Goal: Information Seeking & Learning: Learn about a topic

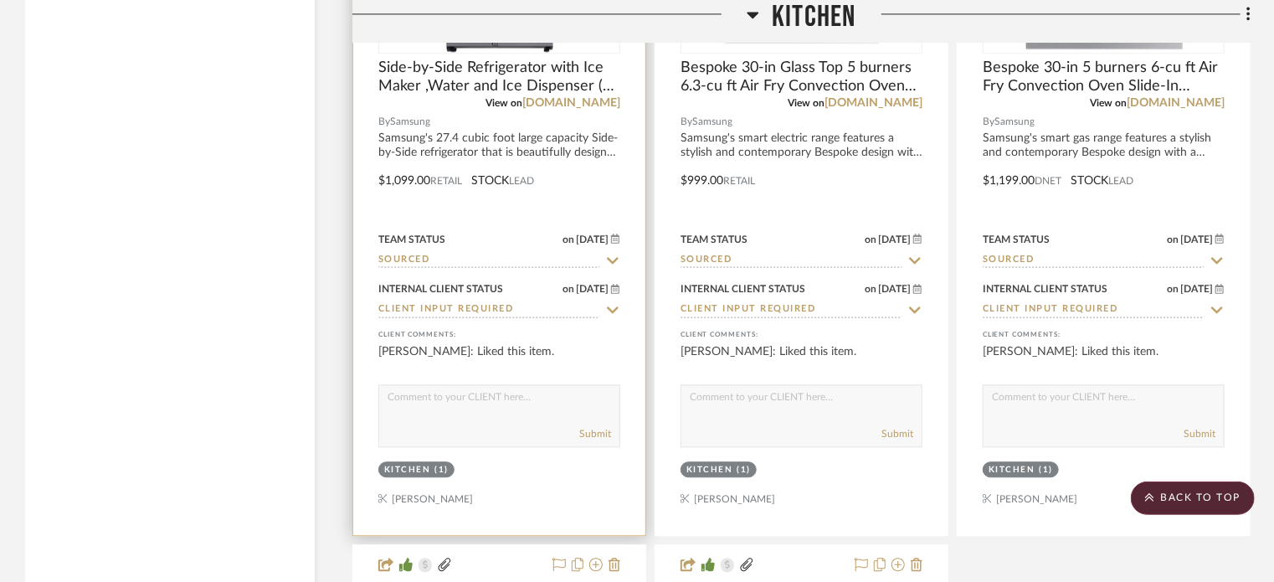
scroll to position [21017, 0]
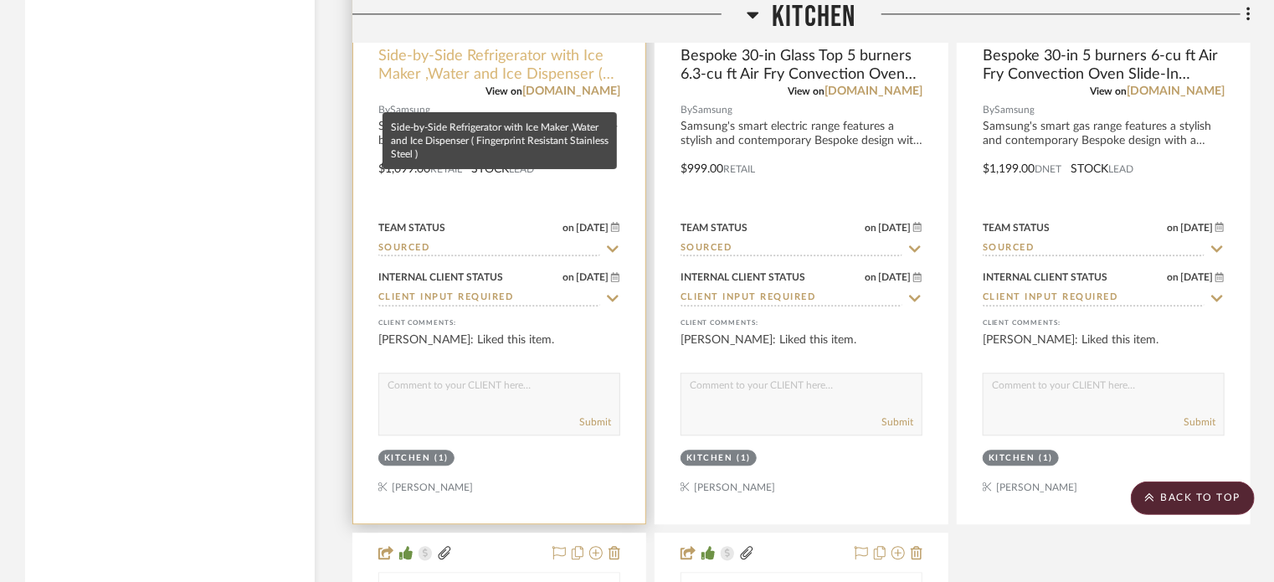
click at [466, 84] on span "Side-by-Side Refrigerator with Ice Maker ,Water and Ice Dispenser ( Fingerprint…" at bounding box center [499, 65] width 242 height 37
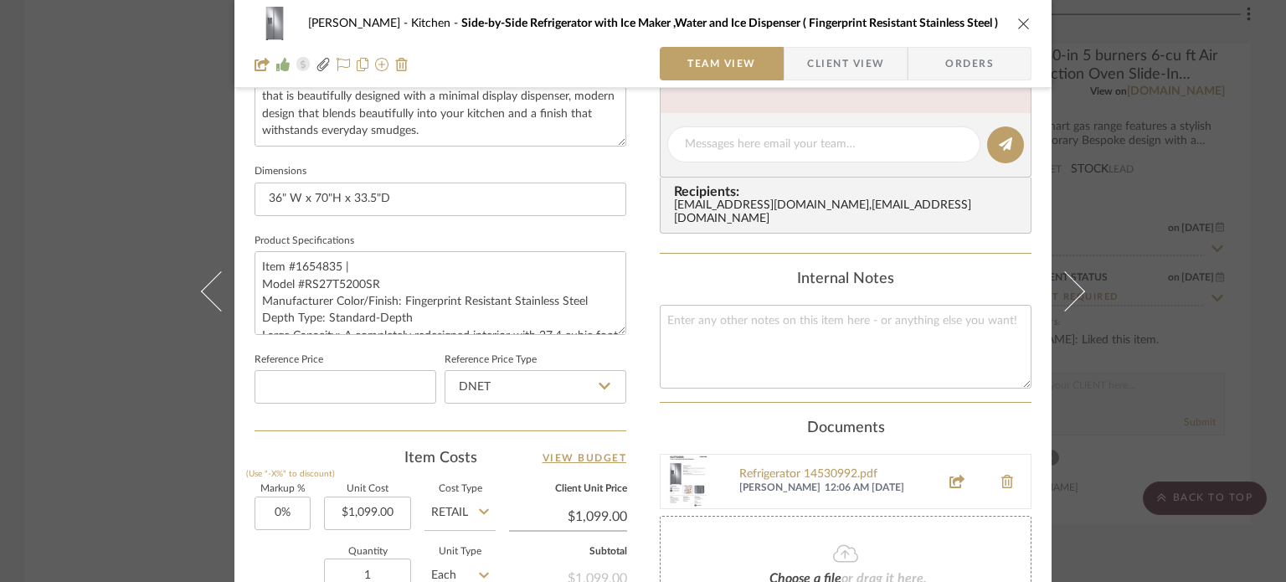
scroll to position [837, 0]
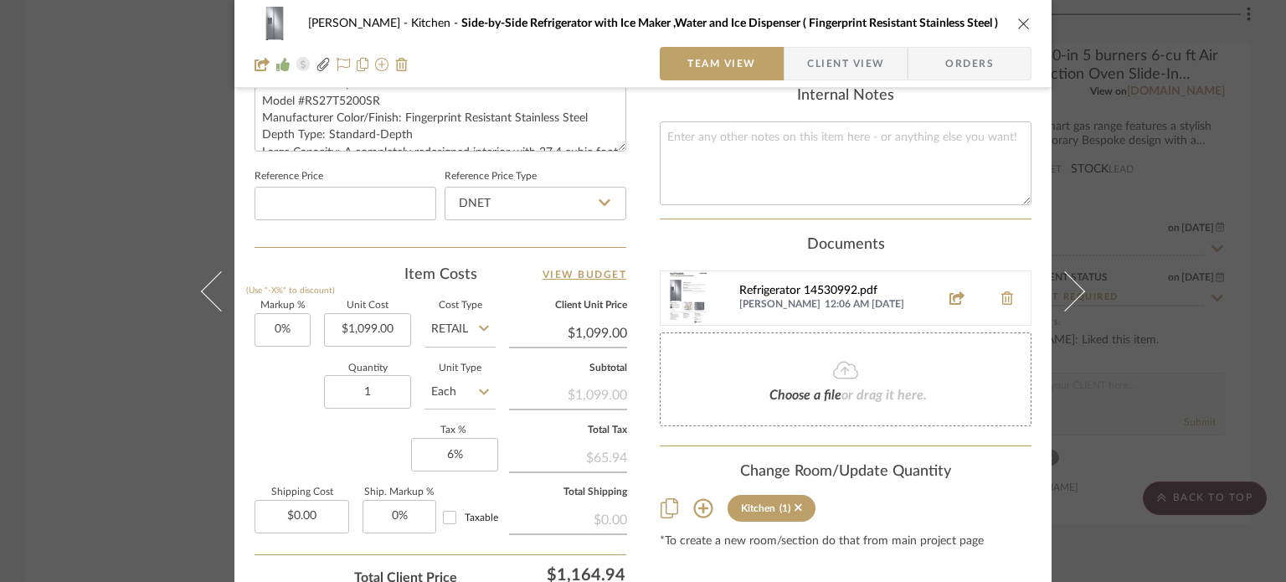
click at [747, 285] on div "Refrigerator 14530992.pdf" at bounding box center [834, 291] width 191 height 13
click at [146, 284] on div "[PERSON_NAME] Kitchen Side-by-Side Refrigerator with Ice Maker ,Water and Ice D…" at bounding box center [643, 291] width 1286 height 582
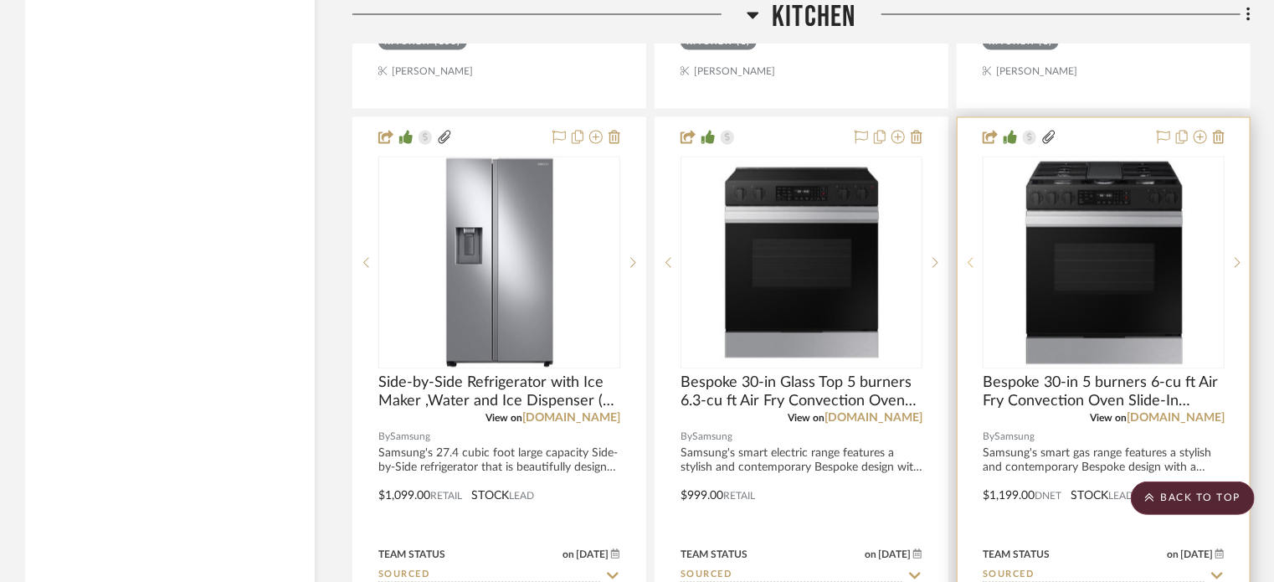
scroll to position [20682, 0]
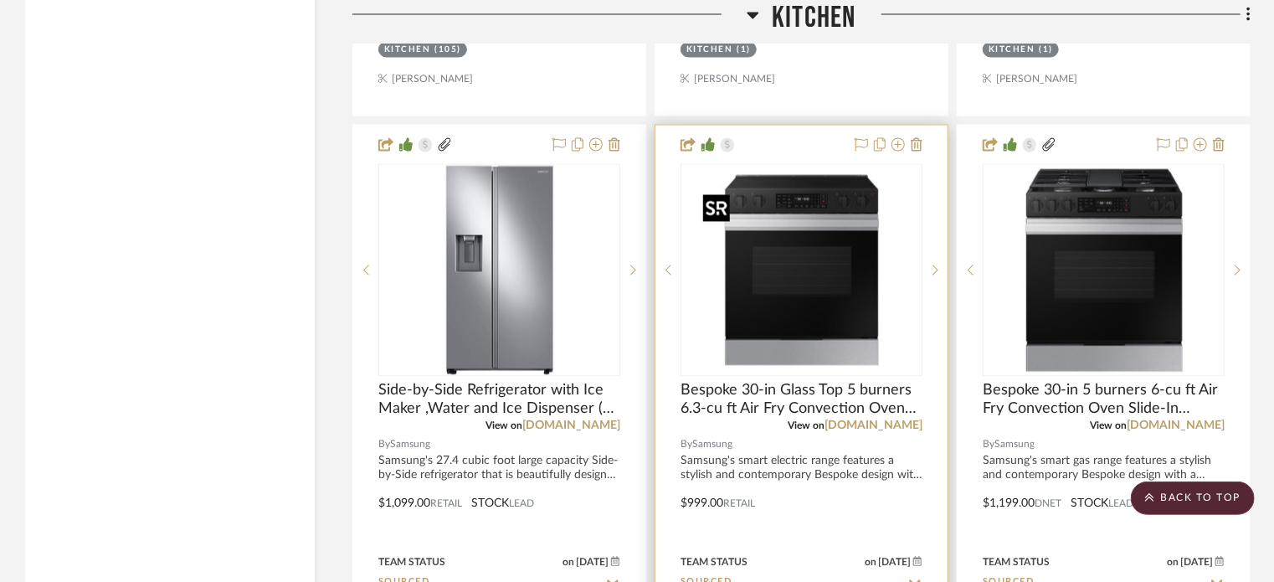
click at [838, 313] on img "0" at bounding box center [801, 270] width 209 height 209
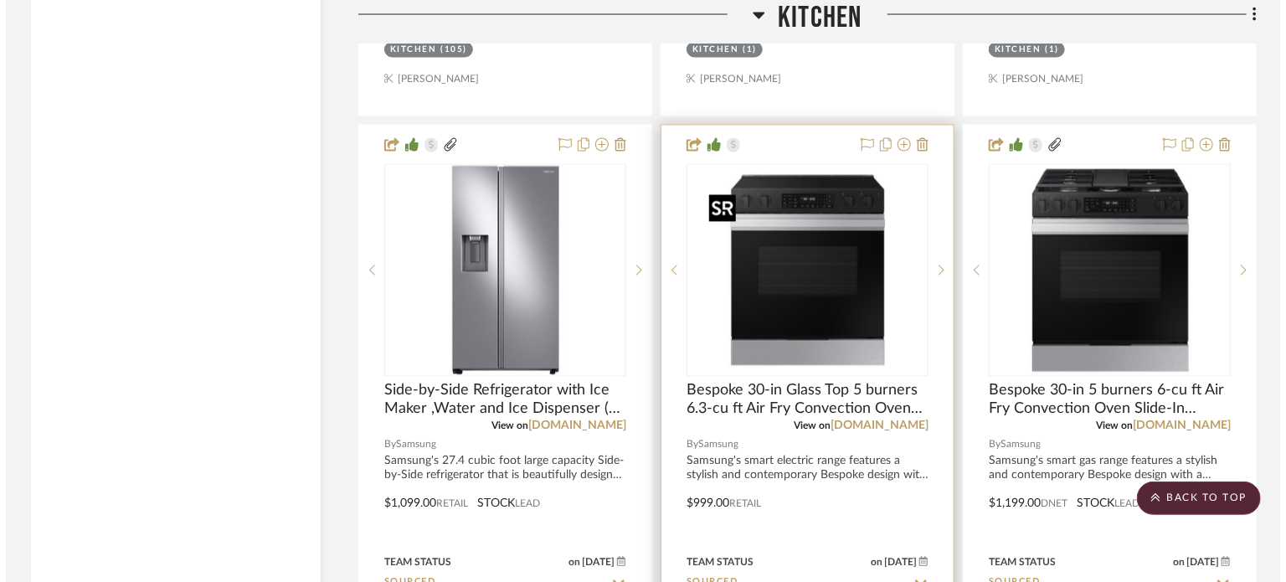
scroll to position [0, 0]
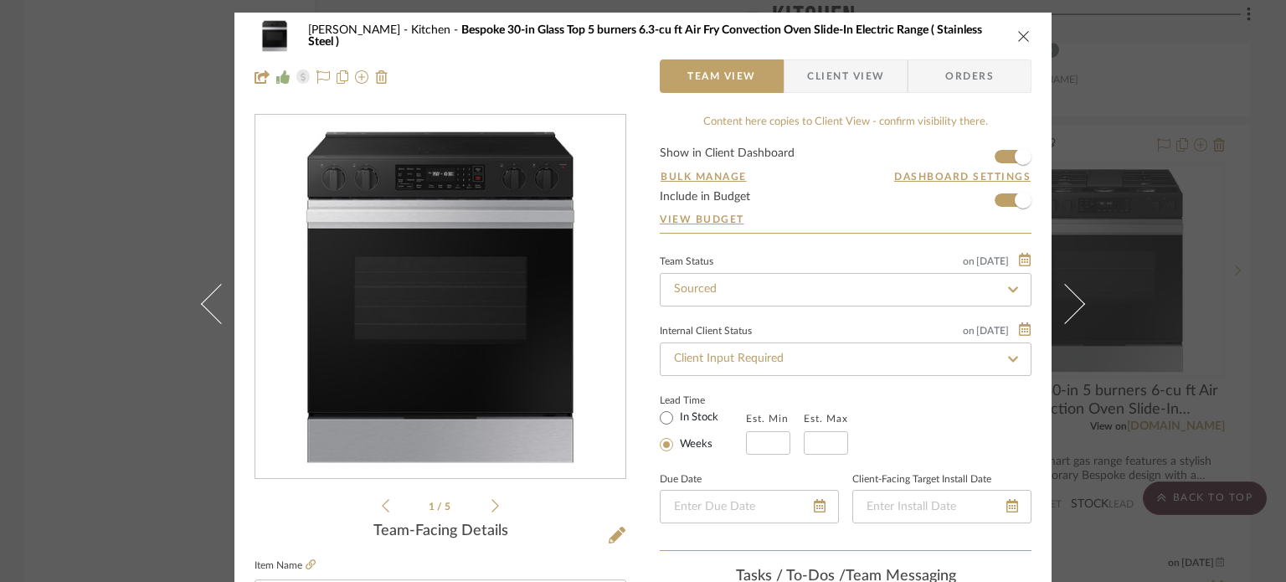
click at [1130, 284] on div "[PERSON_NAME] Kitchen Bespoke 30-in Glass Top 5 burners 6.3-cu ft Air Fry Conve…" at bounding box center [643, 291] width 1286 height 582
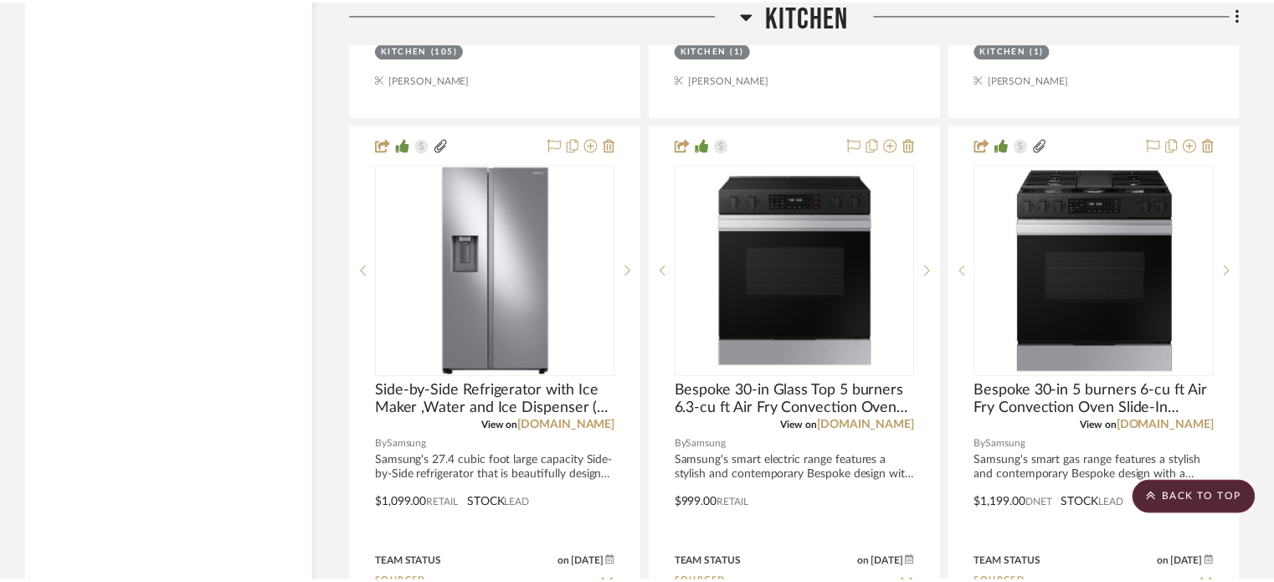
scroll to position [20682, 0]
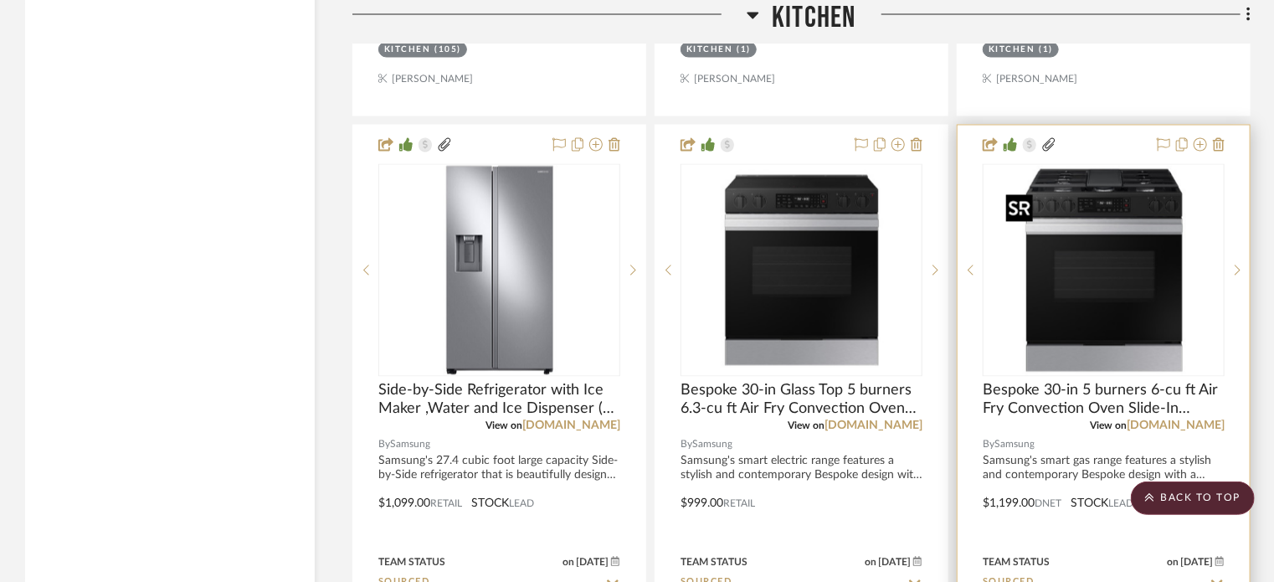
click at [1082, 284] on img "0" at bounding box center [1104, 270] width 209 height 209
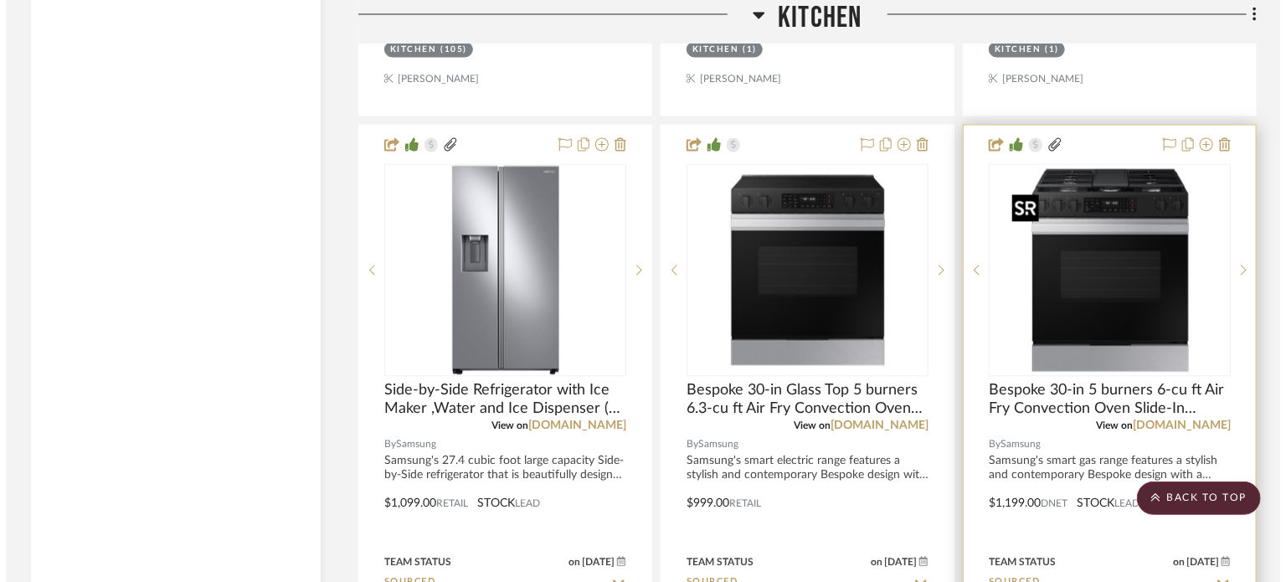
scroll to position [0, 0]
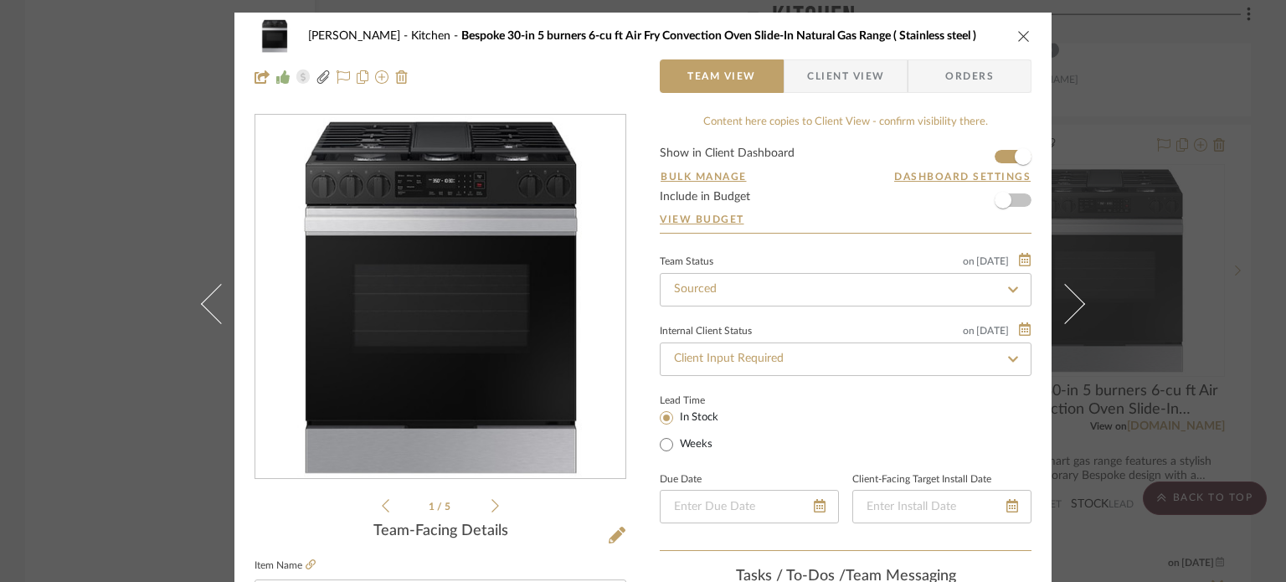
click at [1017, 37] on icon "close" at bounding box center [1023, 35] width 13 height 13
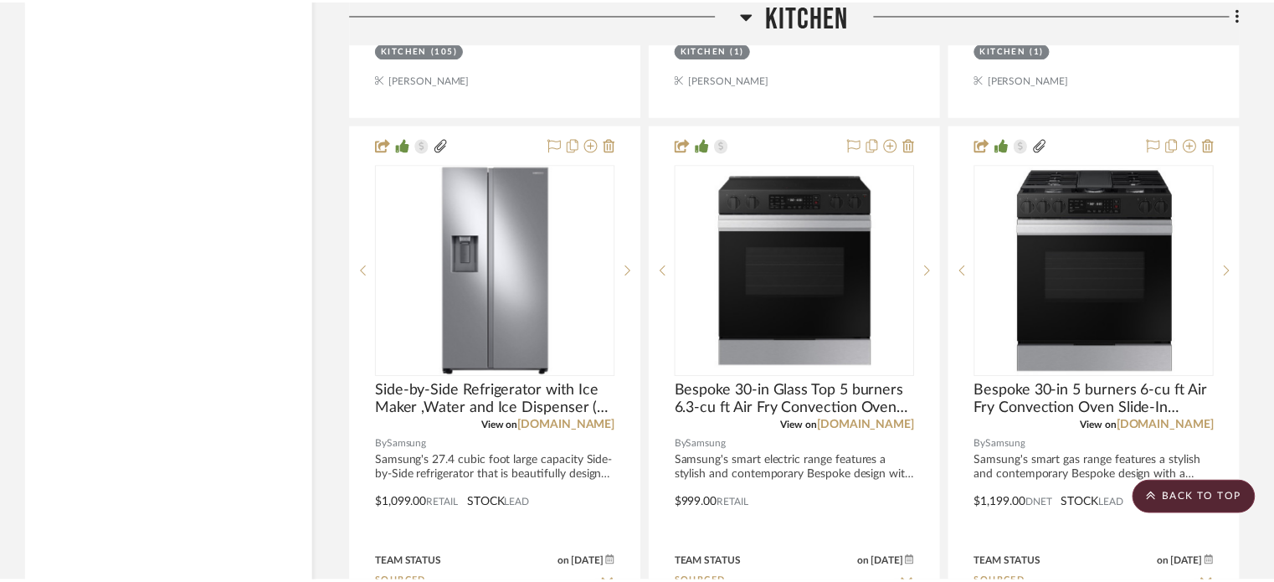
scroll to position [20682, 0]
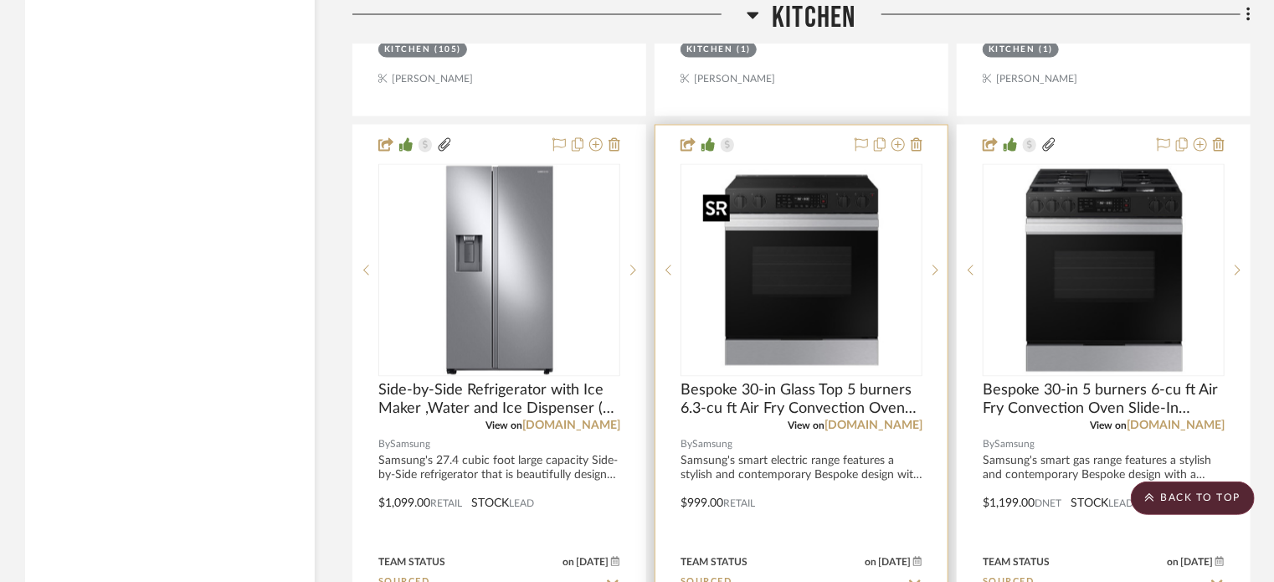
click at [795, 333] on img "0" at bounding box center [801, 270] width 209 height 209
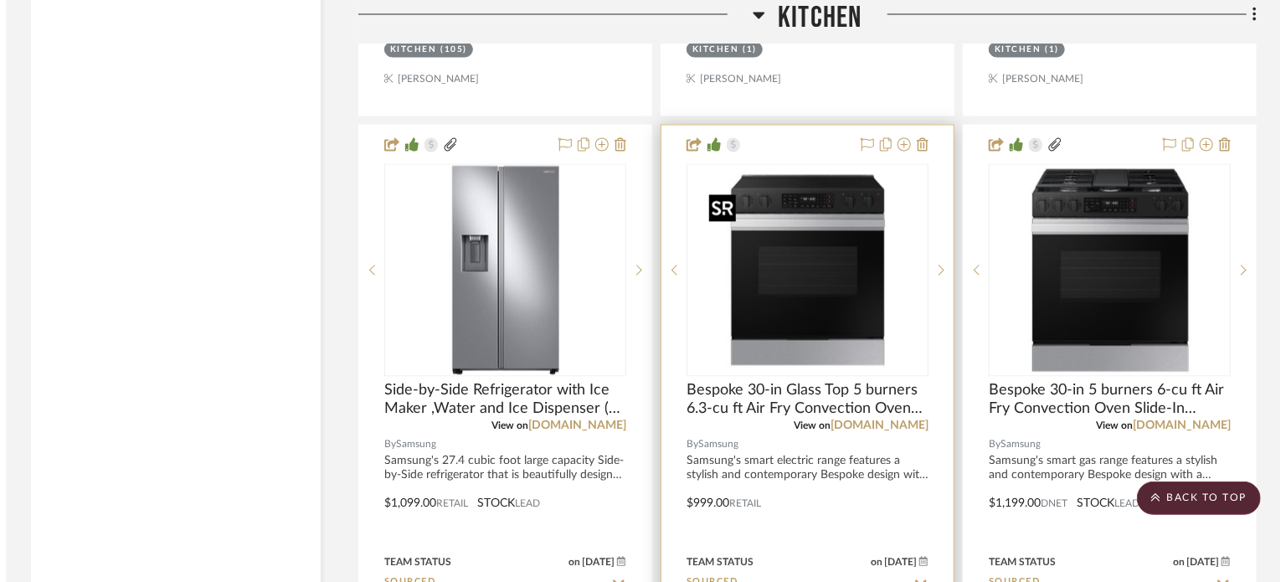
scroll to position [0, 0]
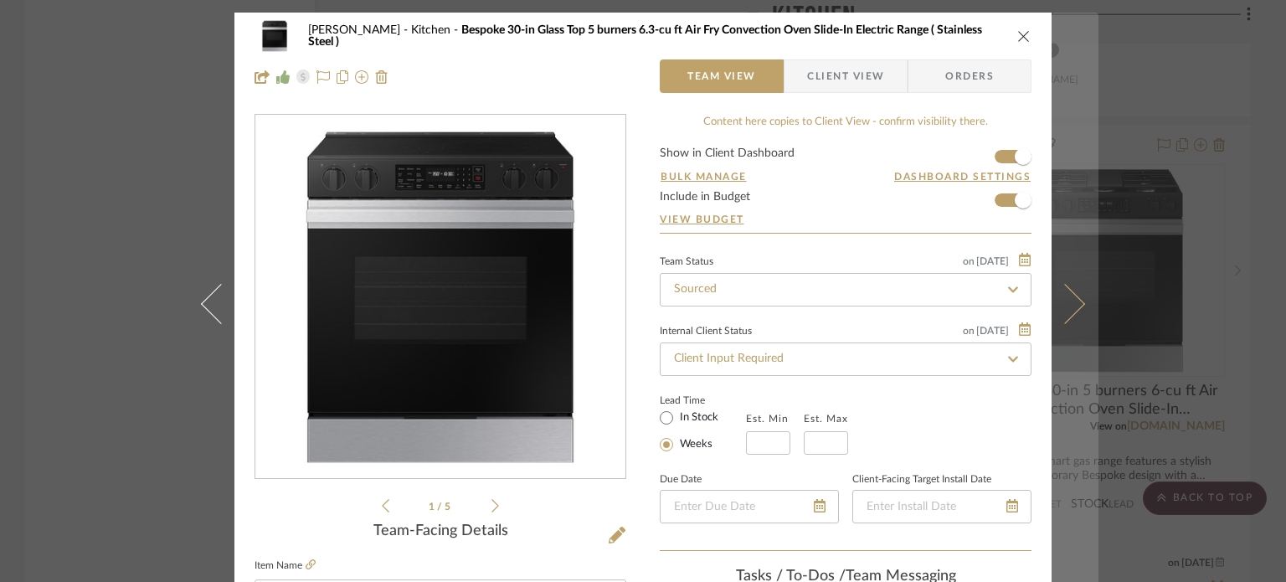
click at [1072, 313] on button at bounding box center [1075, 304] width 47 height 582
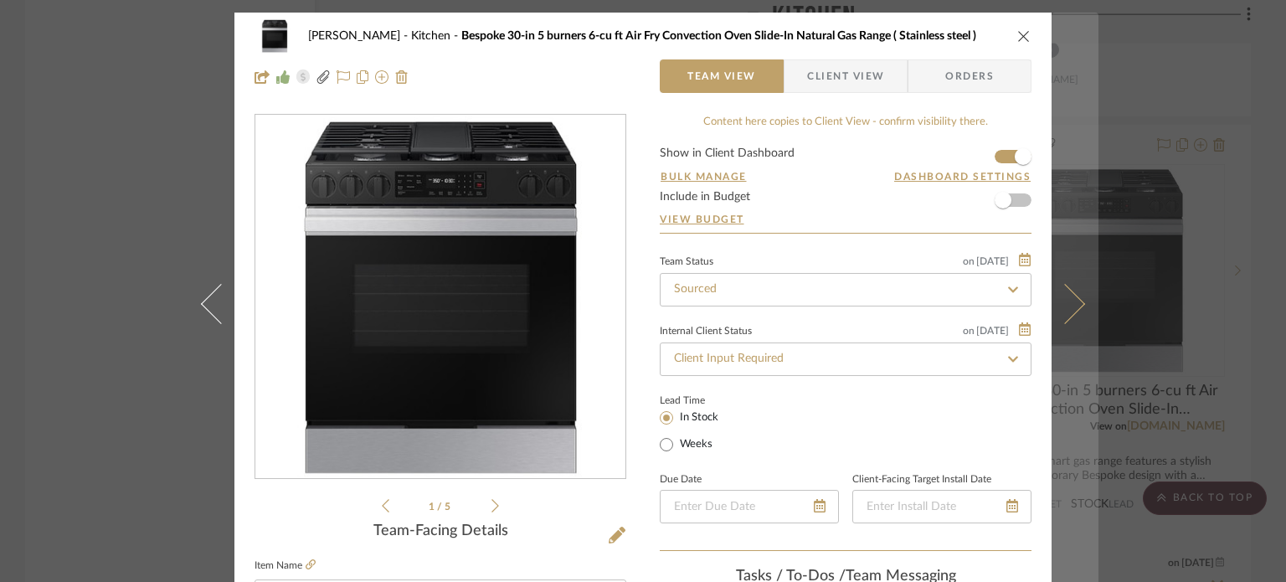
click at [1068, 295] on icon at bounding box center [1065, 303] width 40 height 40
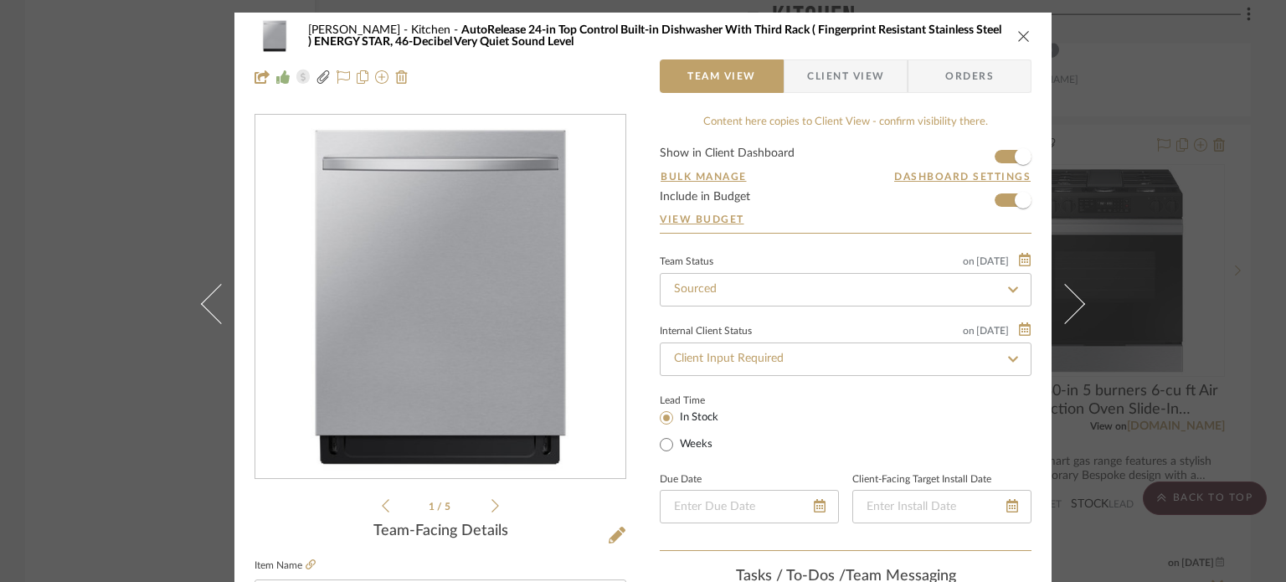
click at [1019, 37] on icon "close" at bounding box center [1023, 35] width 13 height 13
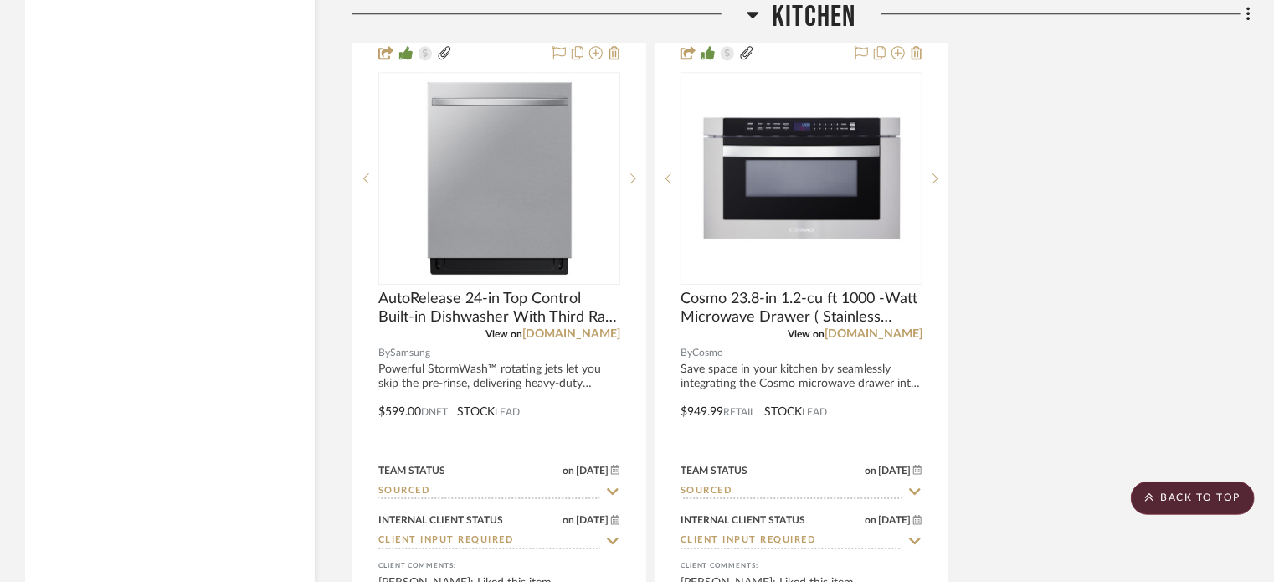
scroll to position [21519, 0]
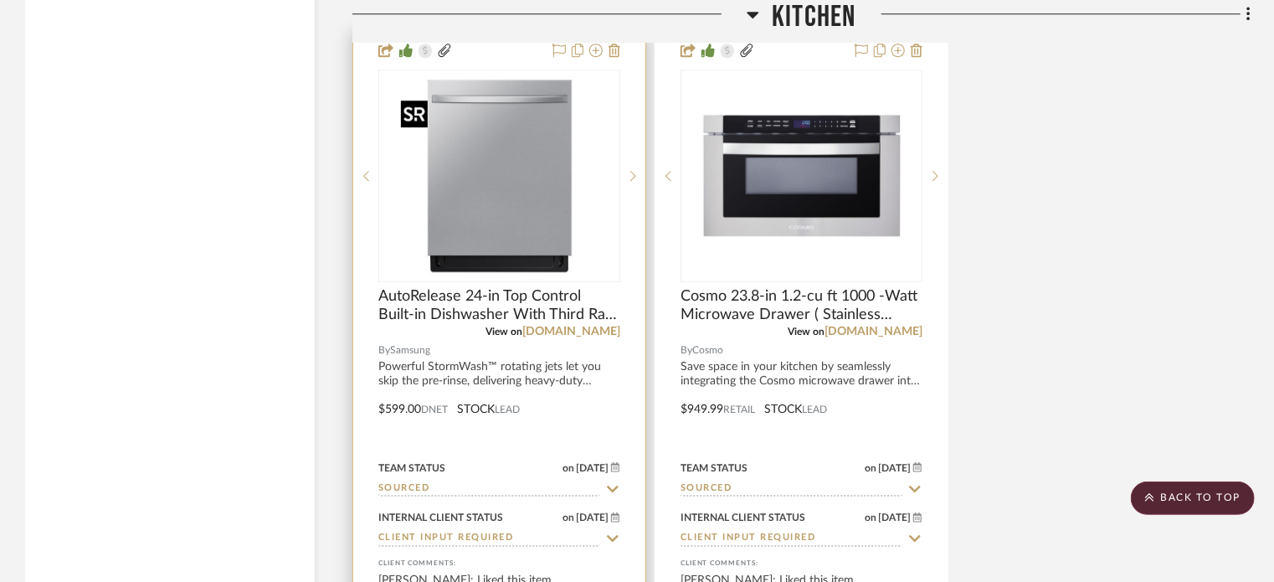
click at [579, 254] on img "0" at bounding box center [499, 175] width 209 height 209
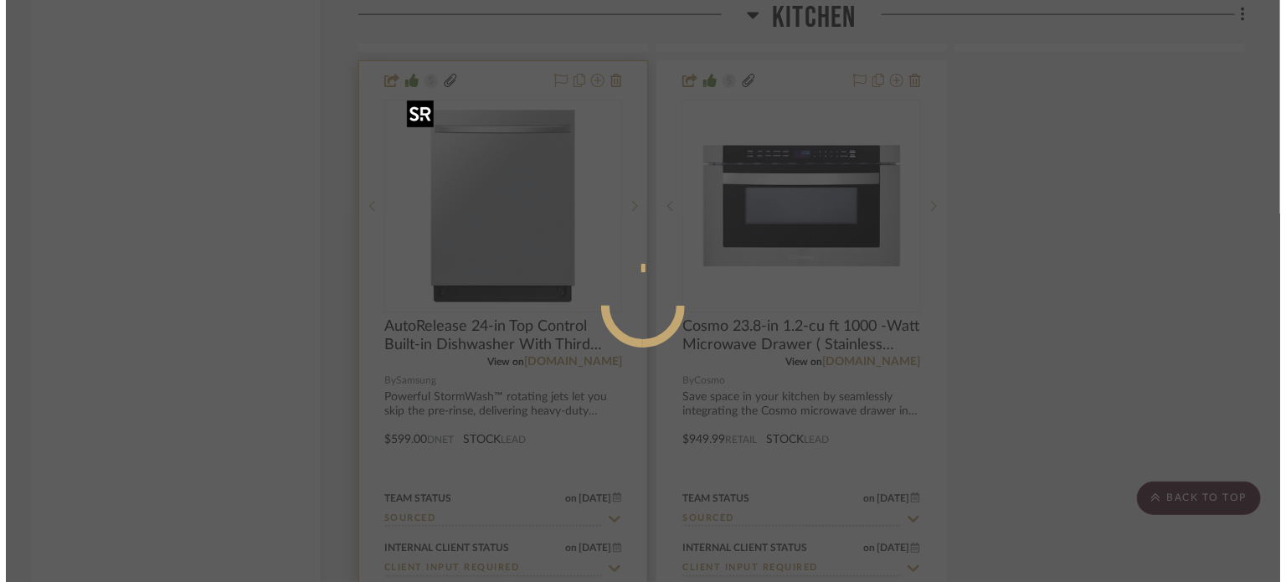
scroll to position [0, 0]
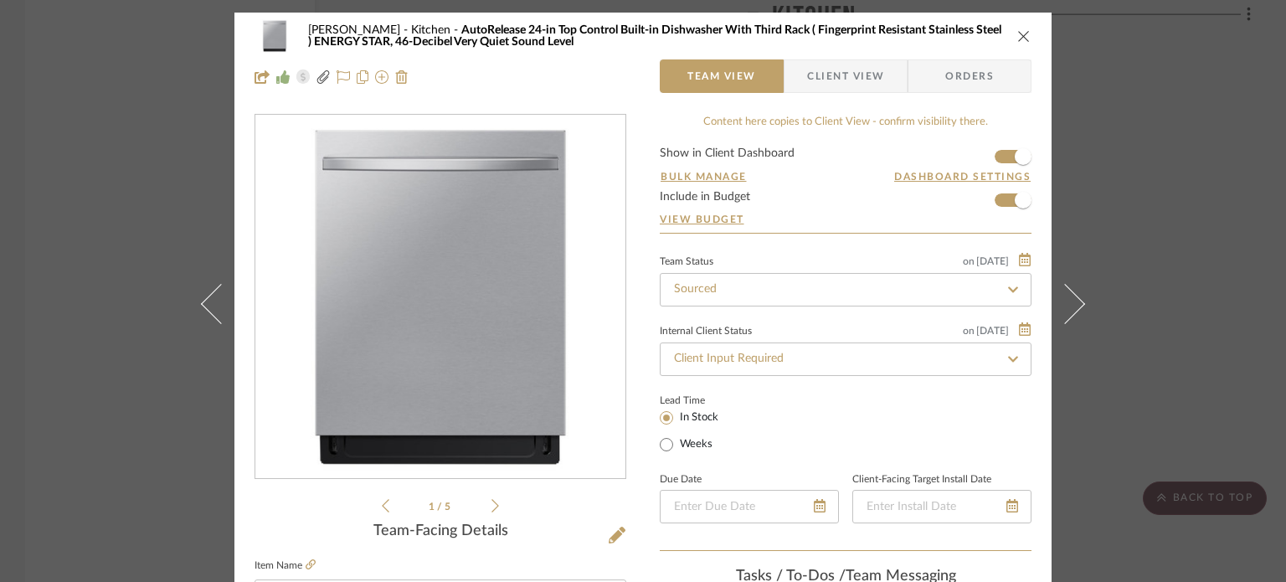
click at [1164, 167] on div "[PERSON_NAME] Kitchen AutoRelease 24-in Top Control Built-in Dishwasher With Th…" at bounding box center [643, 291] width 1286 height 582
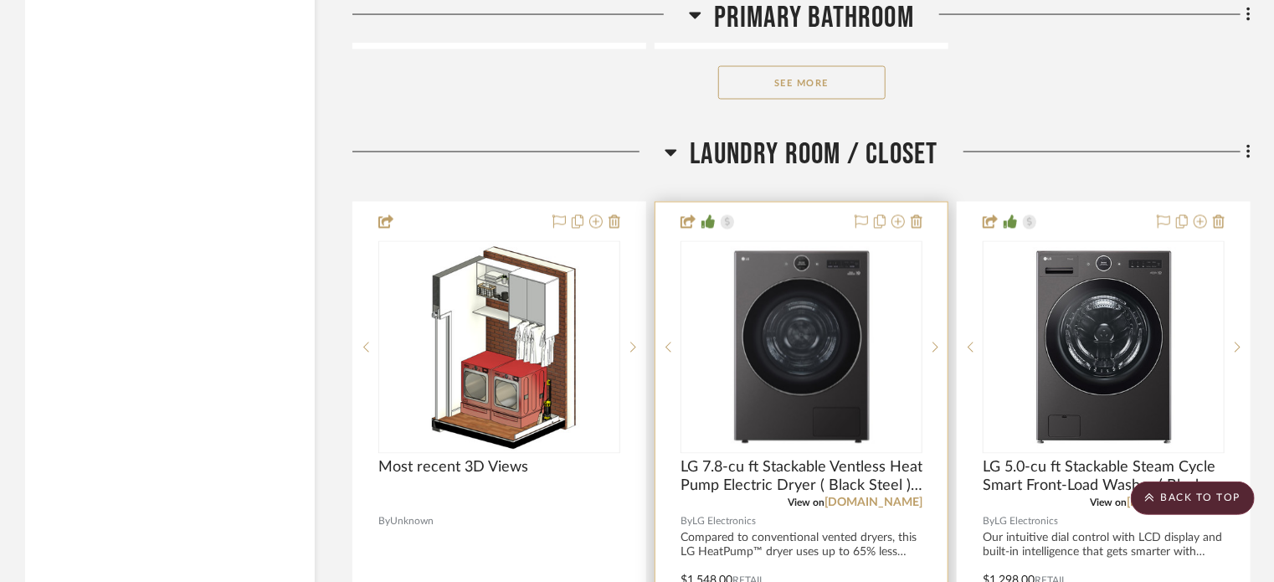
scroll to position [30074, 0]
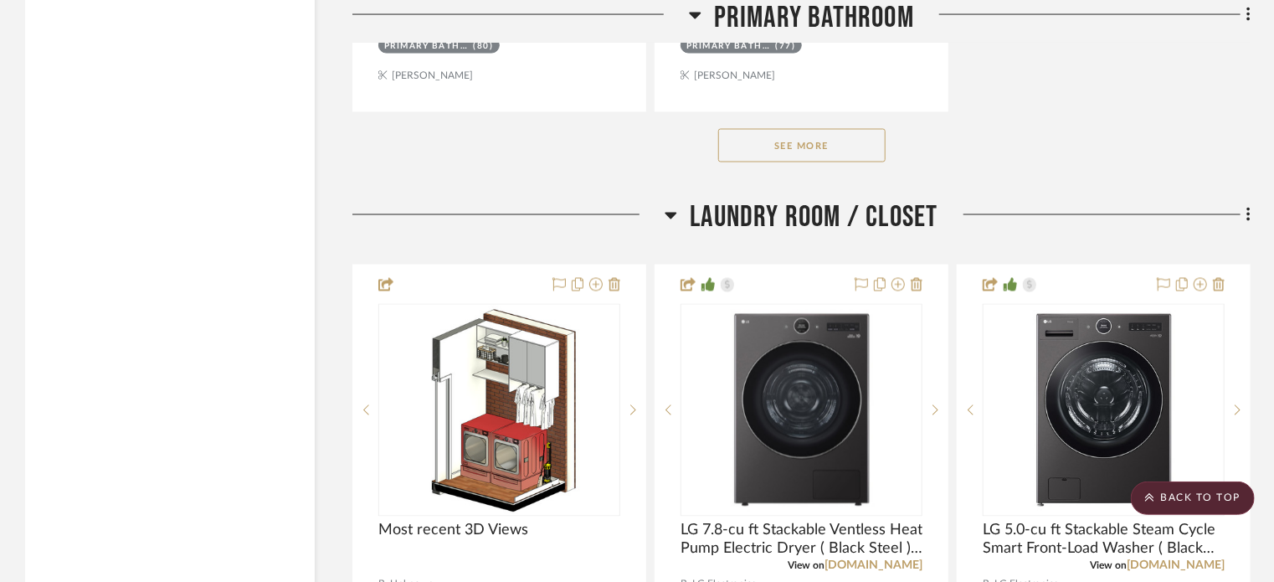
click at [837, 162] on button "See More" at bounding box center [801, 145] width 167 height 33
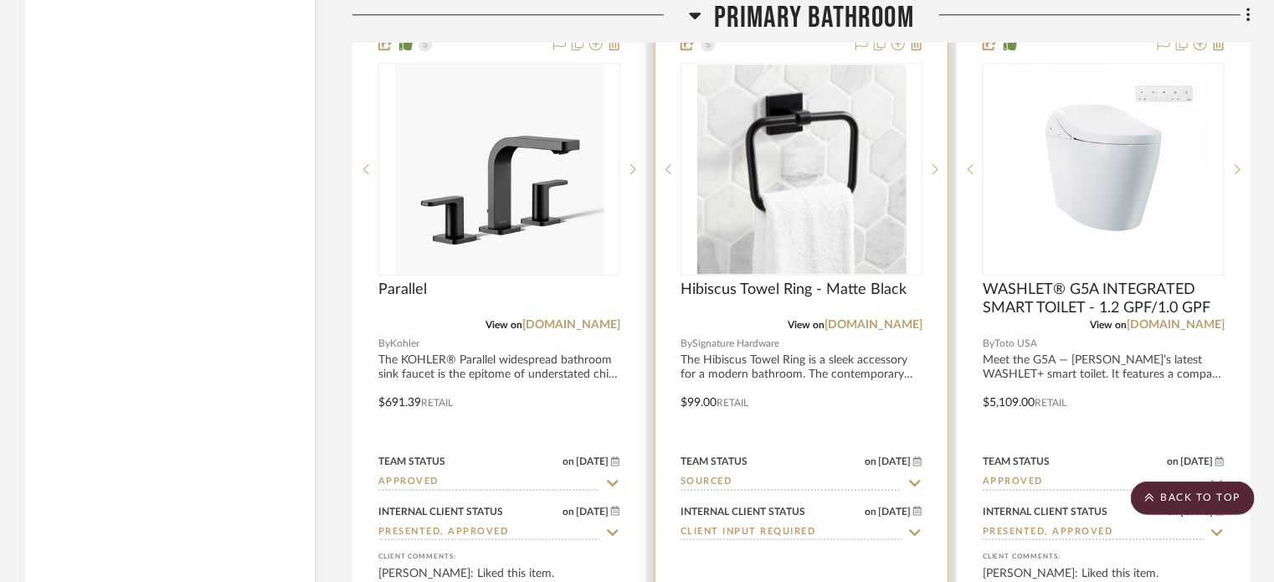
scroll to position [30911, 0]
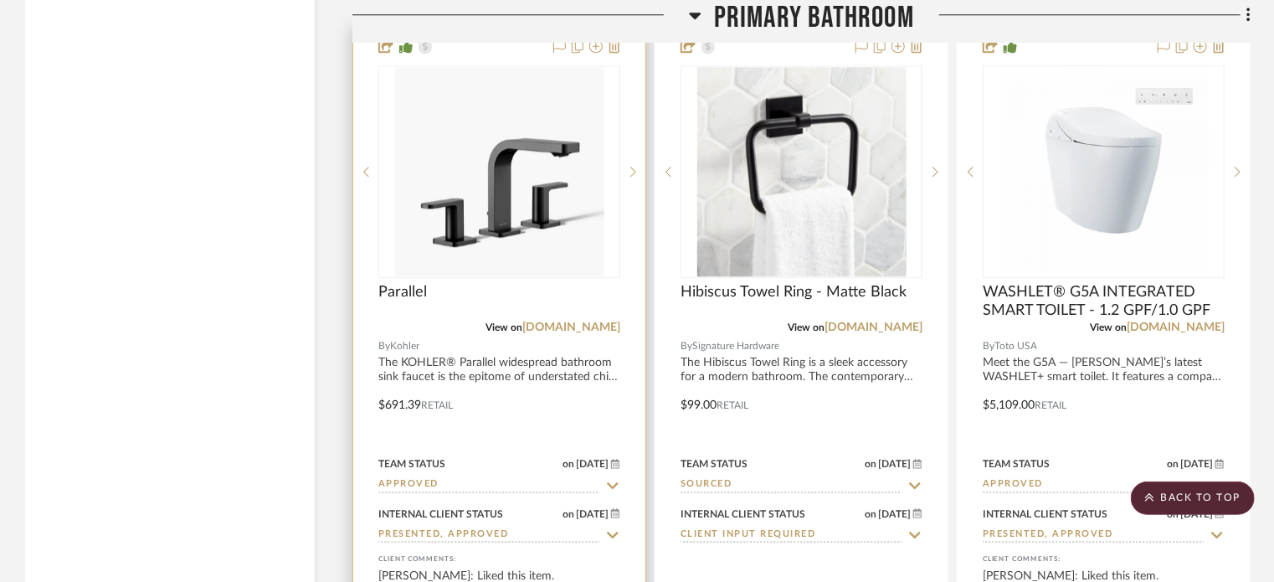
click at [514, 404] on div at bounding box center [499, 393] width 292 height 733
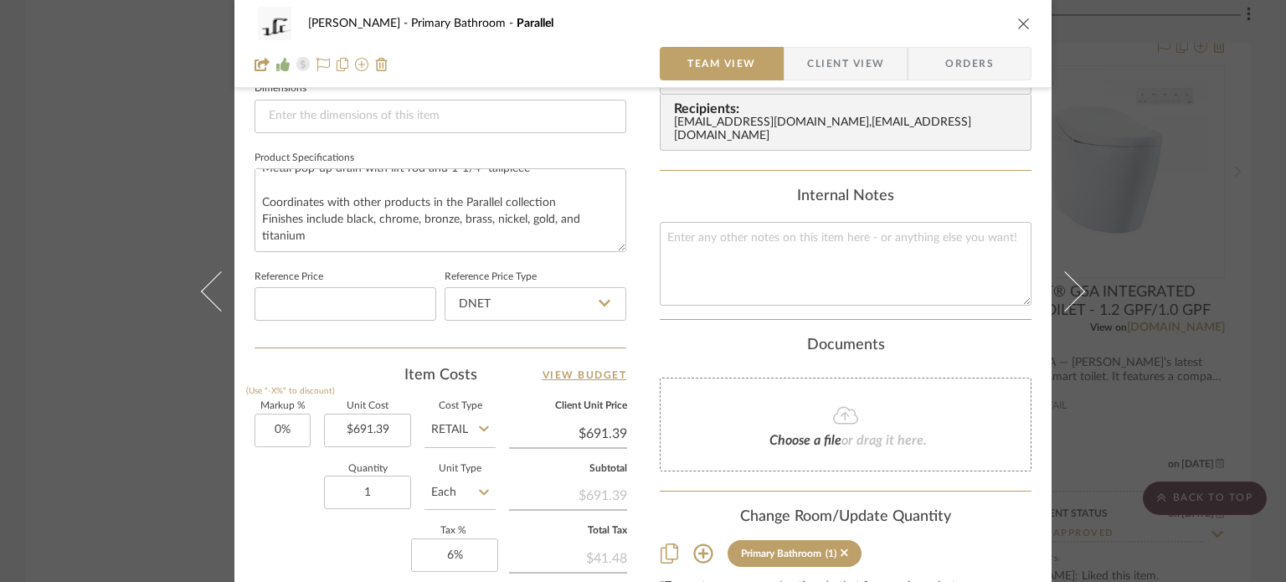
scroll to position [754, 0]
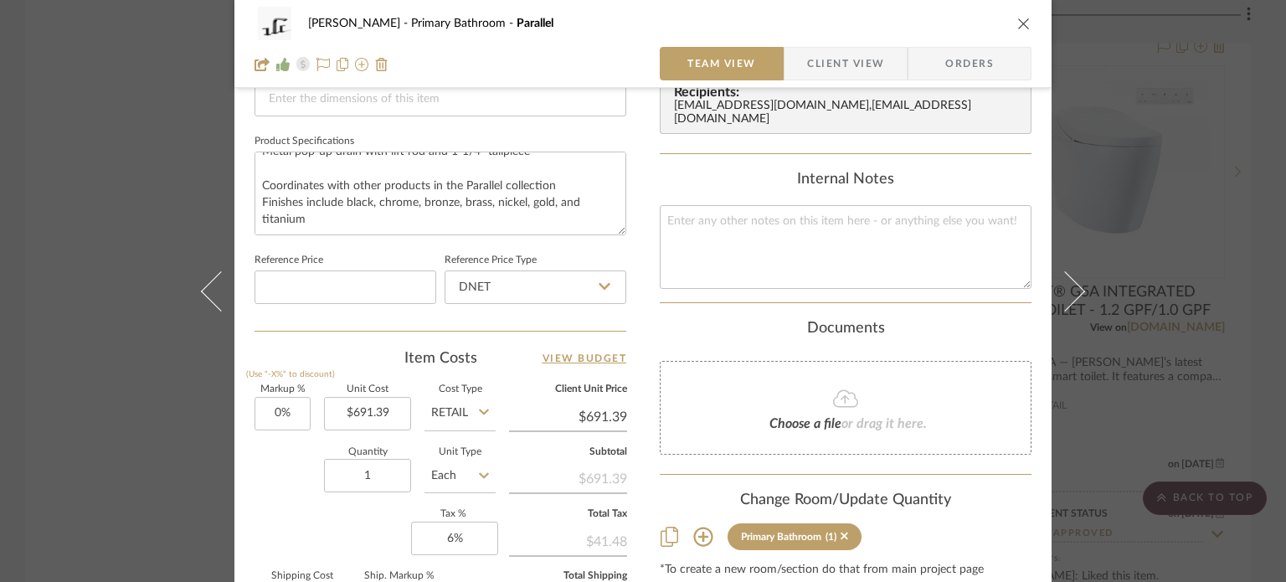
click at [1017, 26] on icon "close" at bounding box center [1023, 23] width 13 height 13
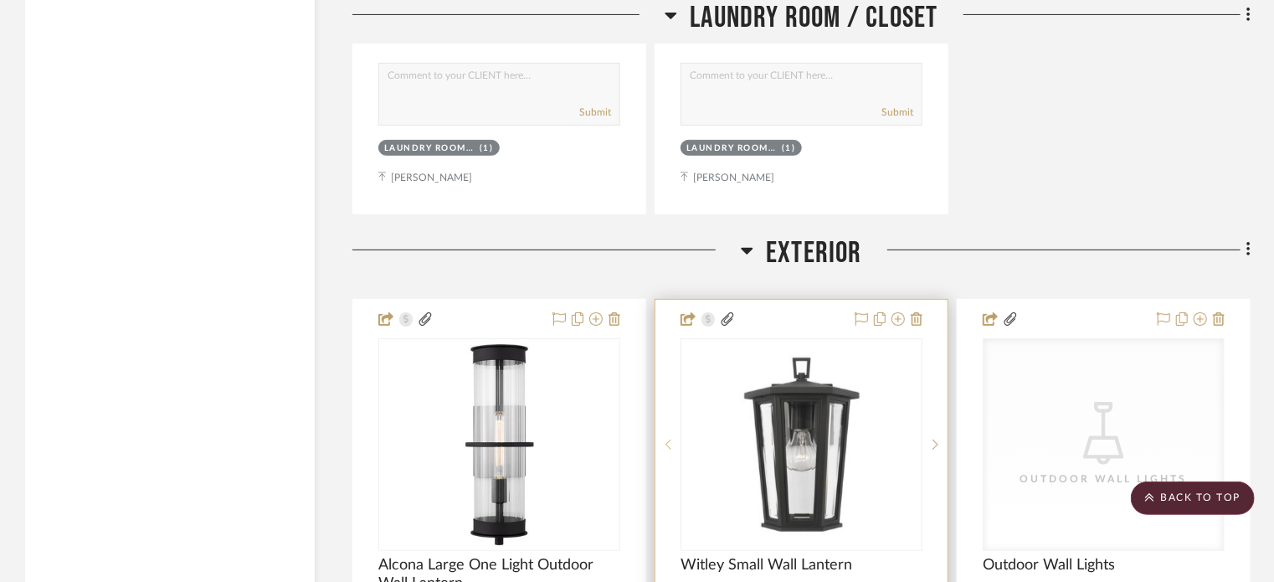
scroll to position [35566, 0]
